Goal: Information Seeking & Learning: Learn about a topic

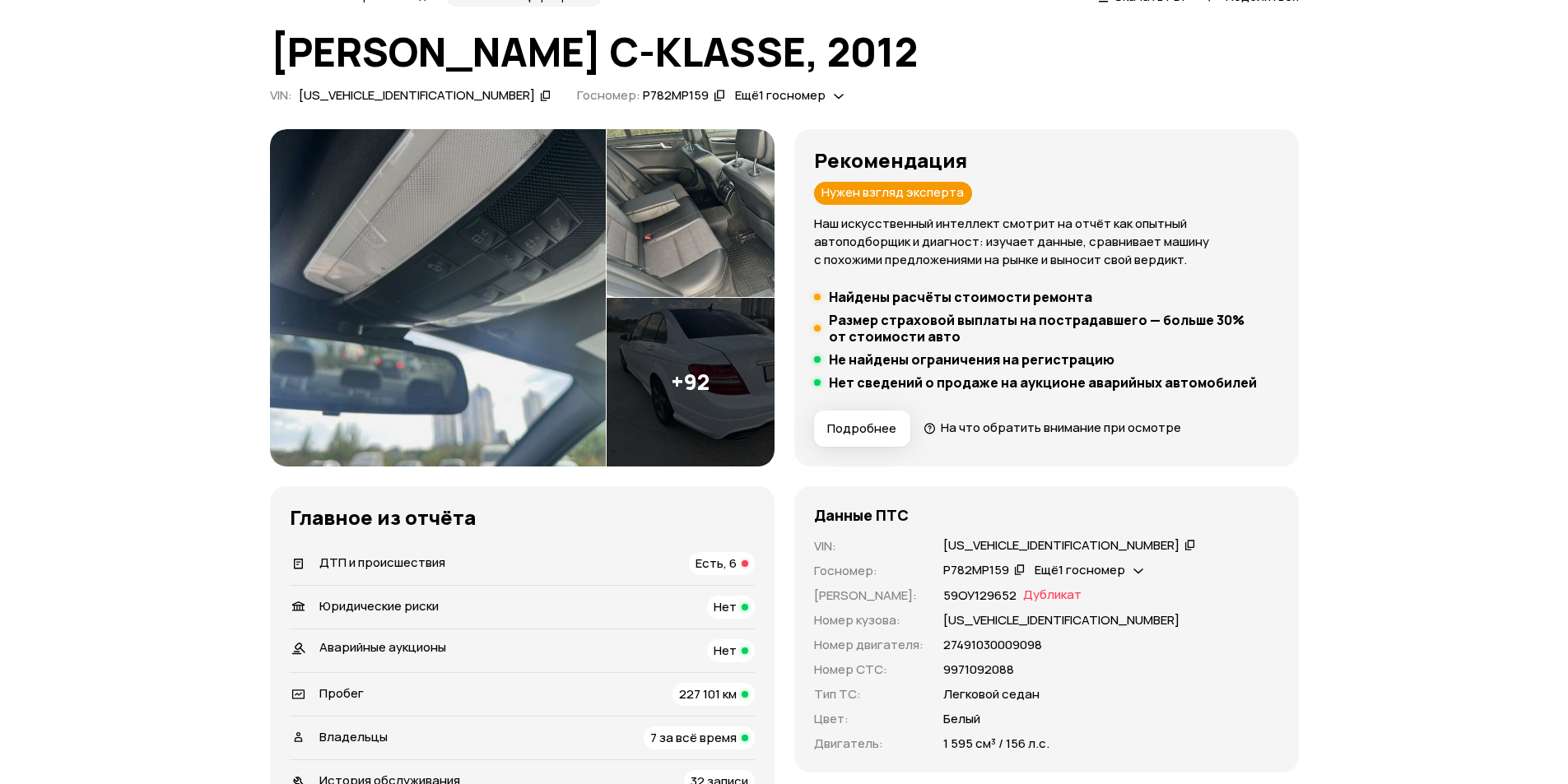
scroll to position [165, 0]
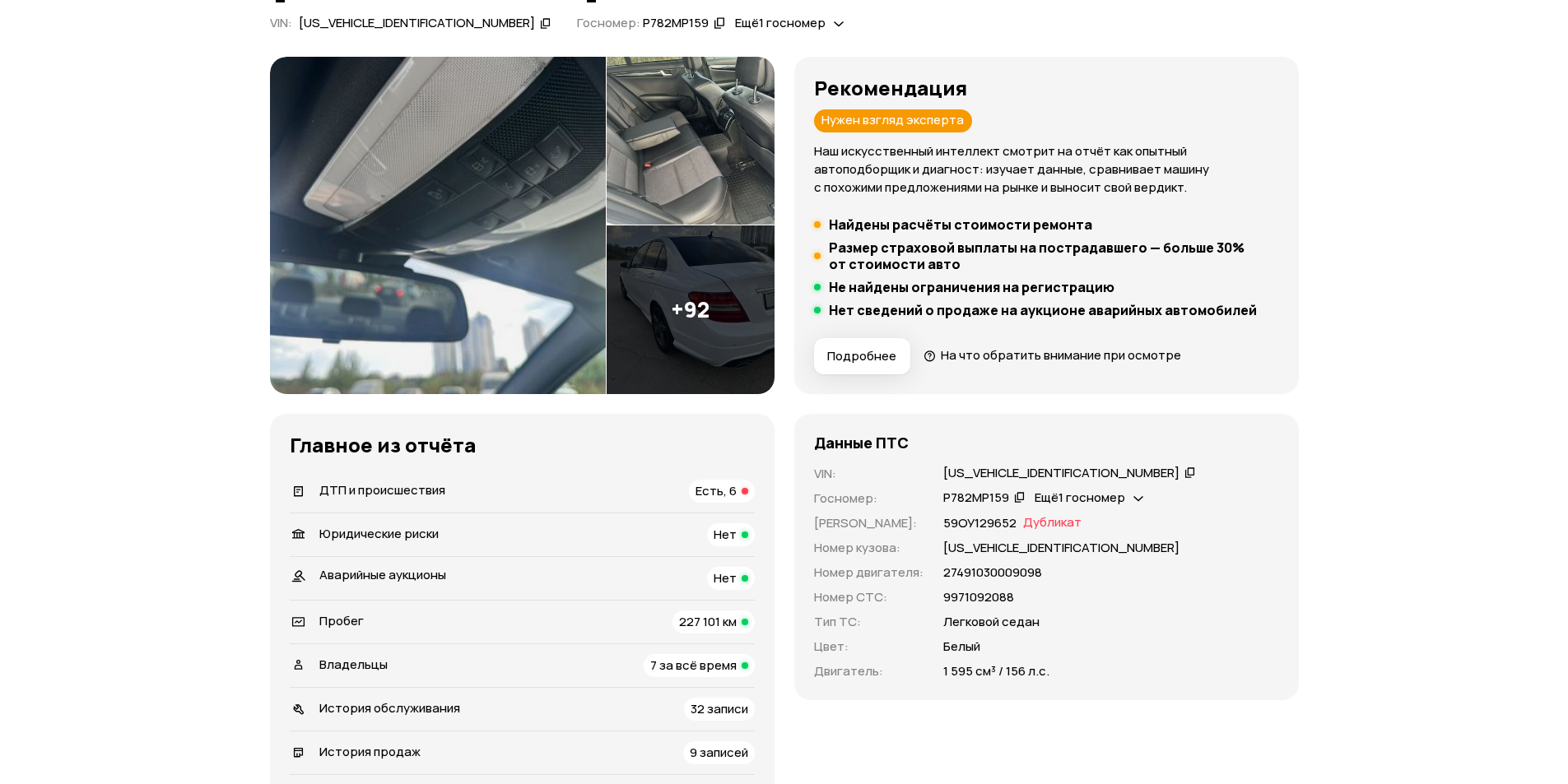
click at [707, 492] on span "Есть, 6" at bounding box center [716, 491] width 41 height 17
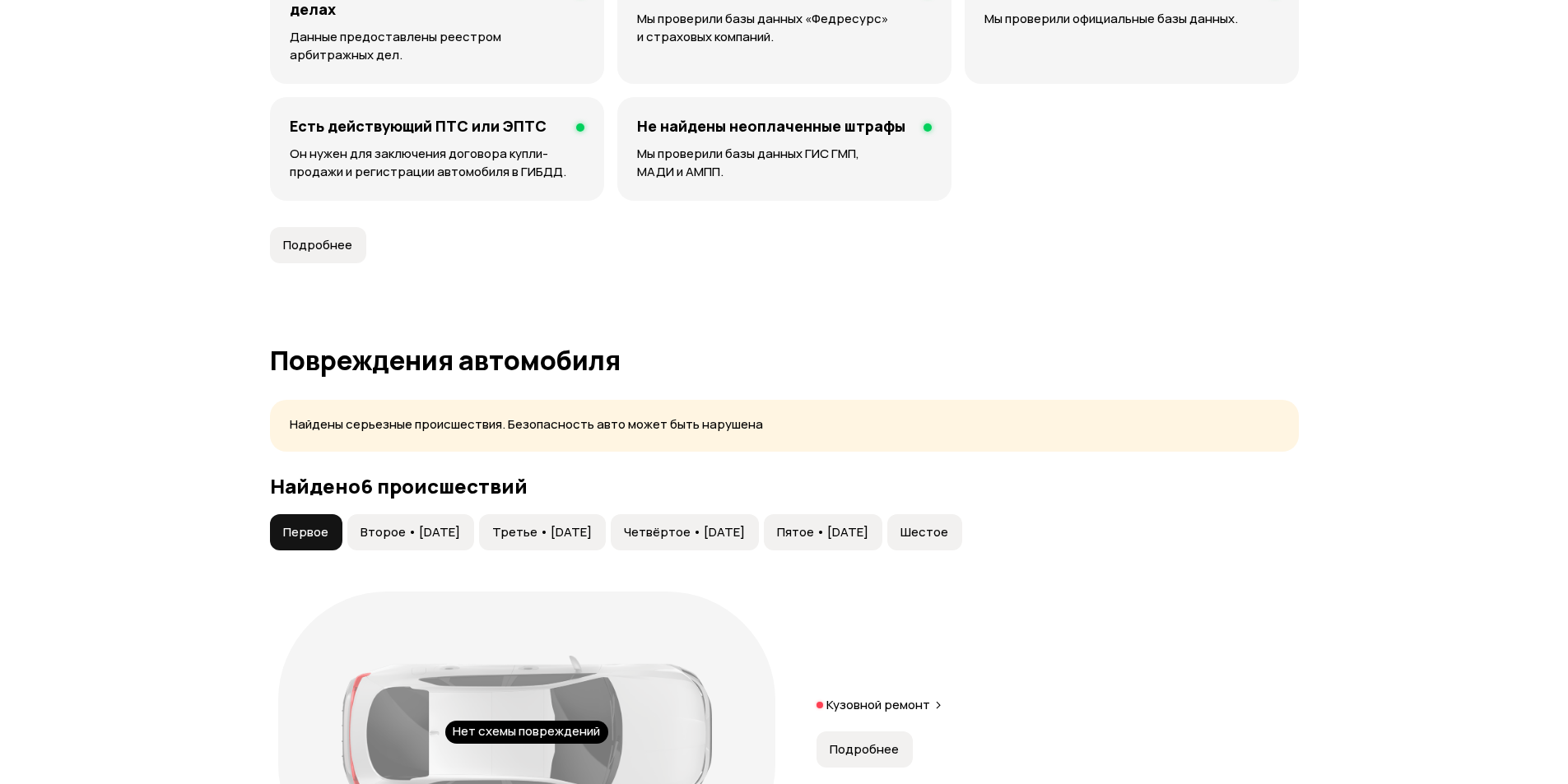
scroll to position [1722, 0]
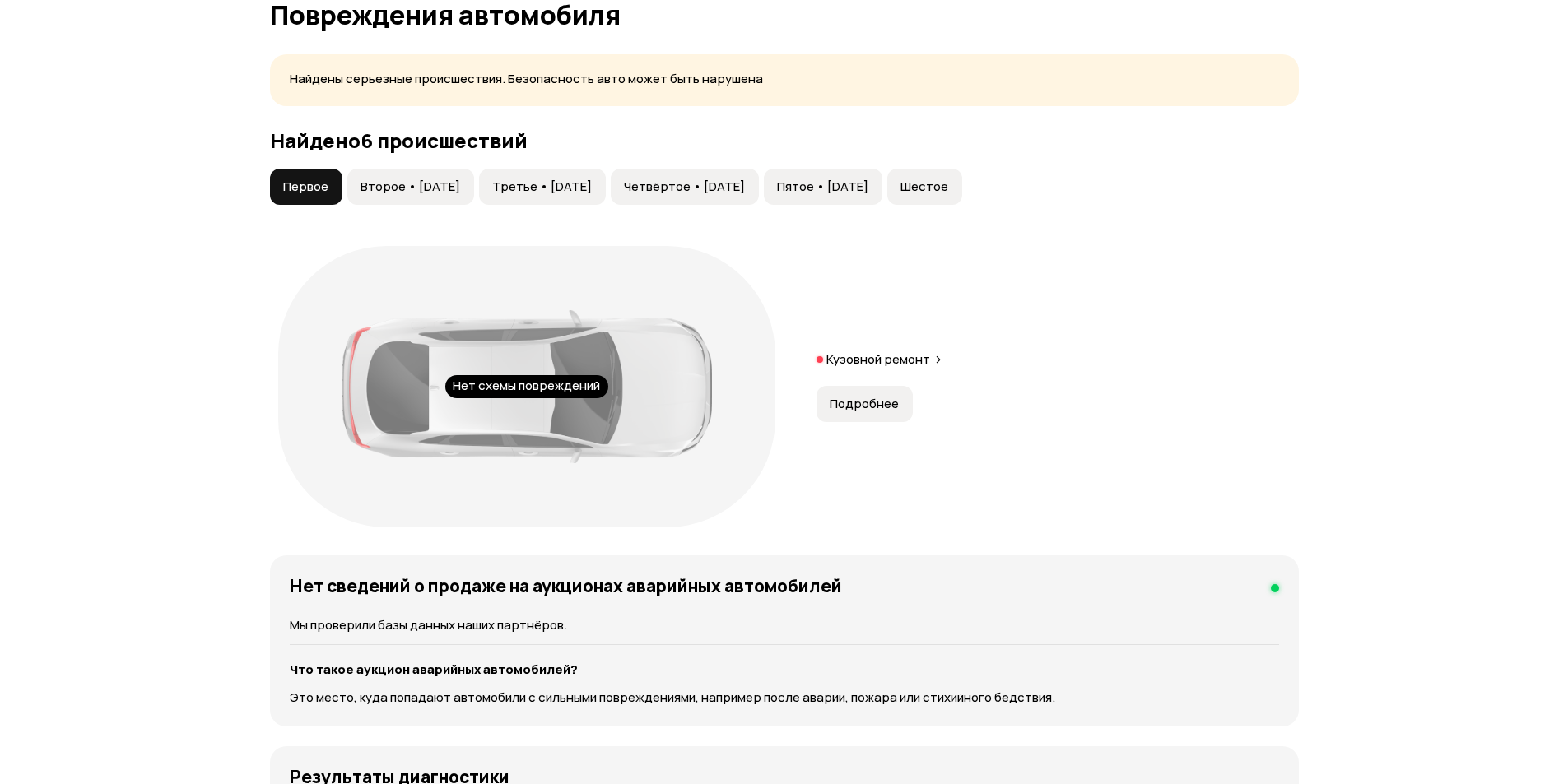
click at [420, 178] on span "Второе • 24 май 2016" at bounding box center [410, 186] width 100 height 16
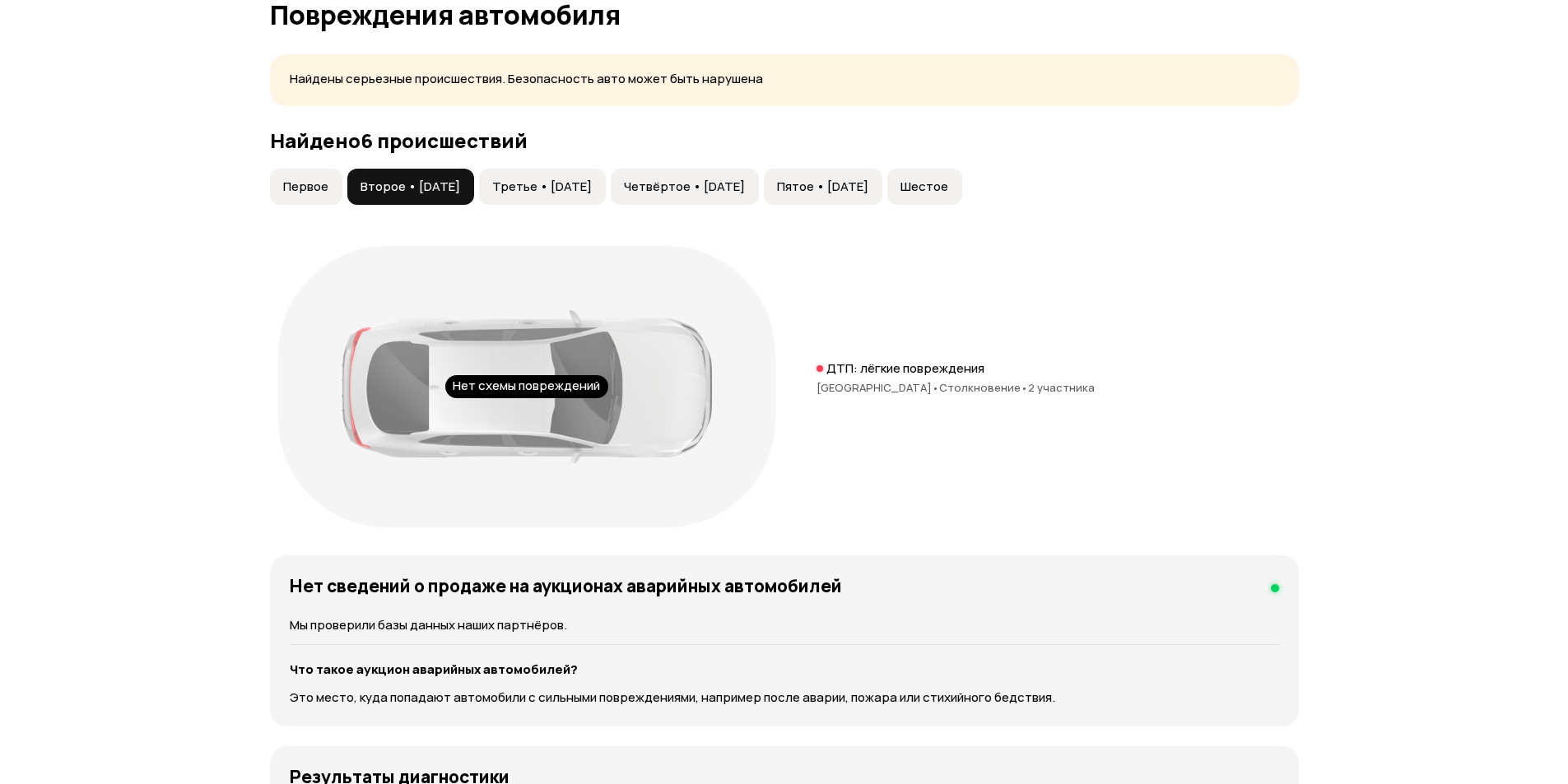
click at [583, 178] on span "Третье • 02 ноя 2016" at bounding box center [542, 186] width 100 height 16
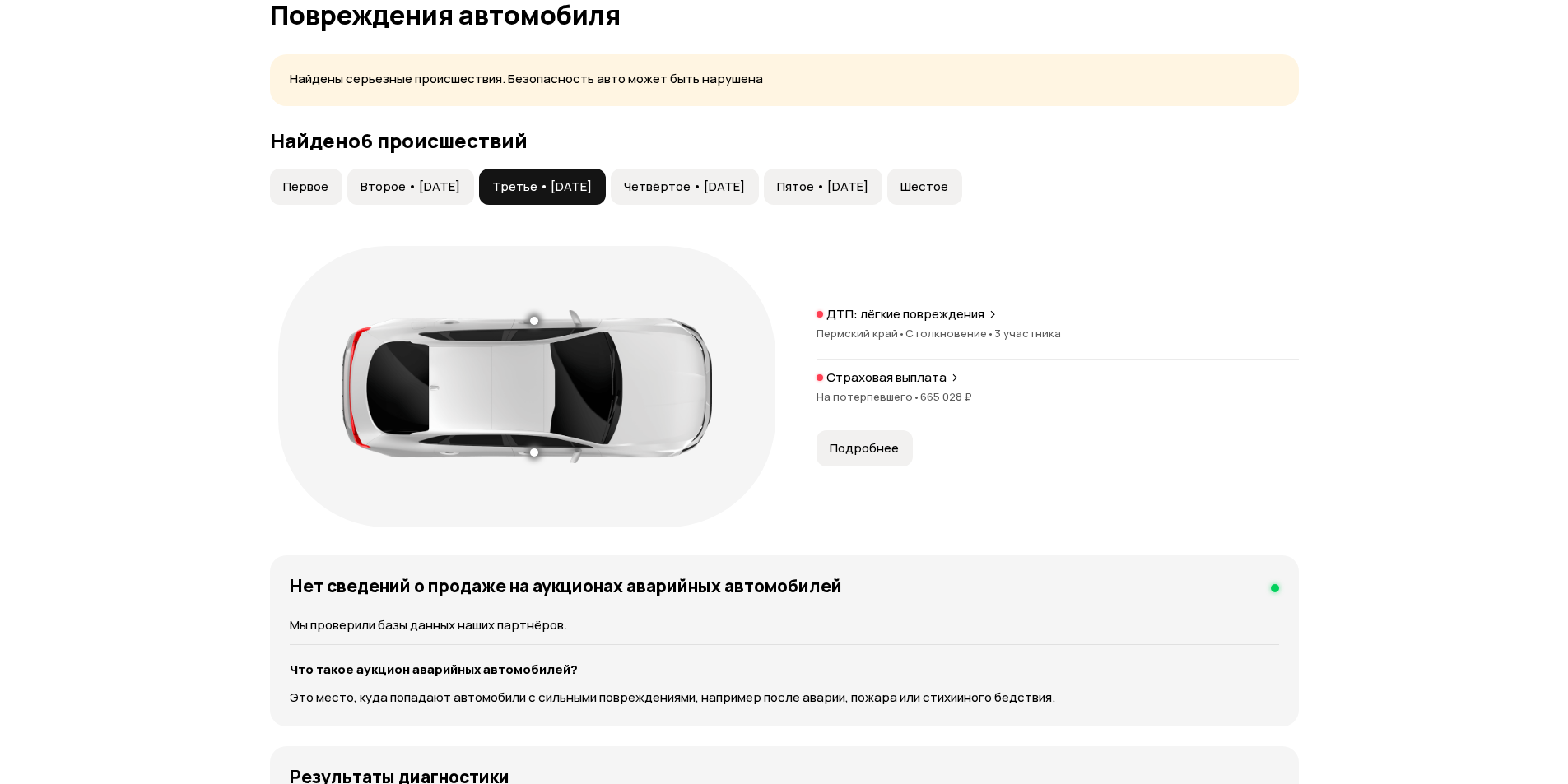
click at [691, 172] on button "Четвёртое • 23 янв 2017" at bounding box center [685, 187] width 149 height 36
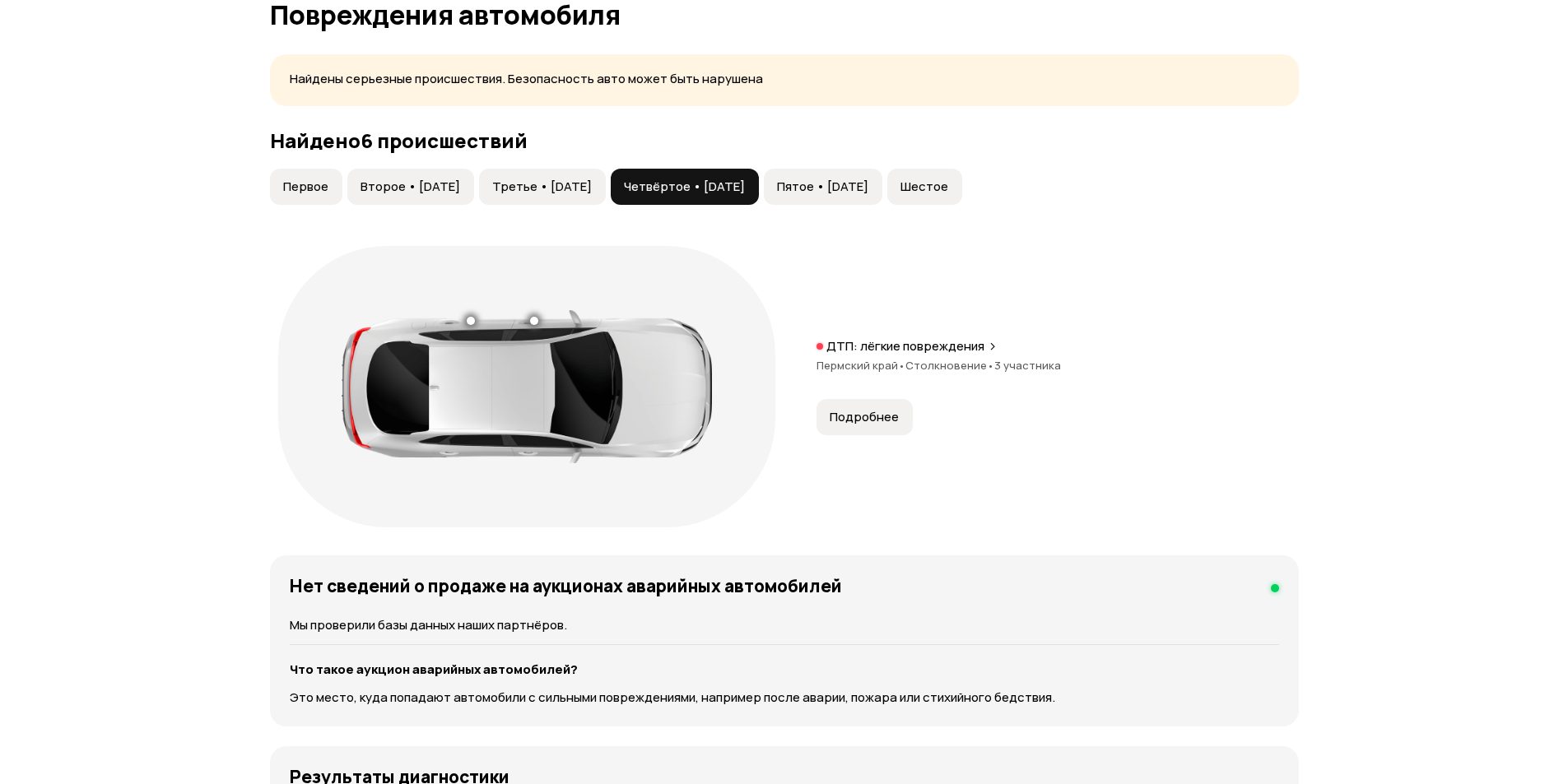
click at [759, 177] on button "Четвёртое • 23 янв 2017" at bounding box center [685, 187] width 149 height 36
click at [863, 182] on span "Пятое • 07 апр 2017" at bounding box center [822, 186] width 91 height 16
click at [948, 188] on span "Шестое" at bounding box center [924, 186] width 48 height 16
